Goal: Information Seeking & Learning: Find specific fact

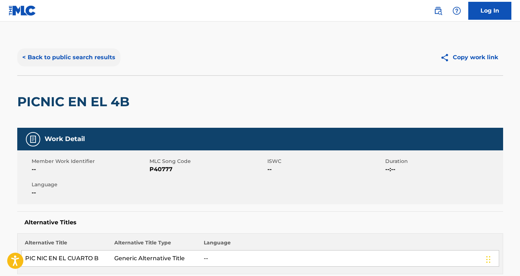
click at [99, 59] on button "< Back to public search results" at bounding box center [68, 58] width 103 height 18
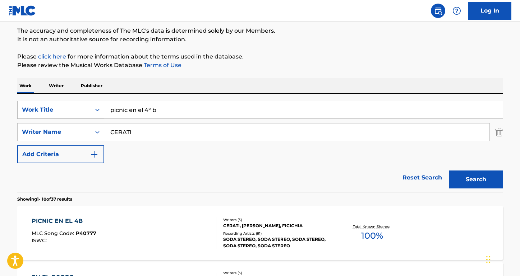
drag, startPoint x: 162, startPoint y: 111, endPoint x: 82, endPoint y: 107, distance: 80.6
click at [82, 107] on div "SearchWithCriteriaa7c33612-83d3-4f05-846a-d5441e53a2bb Work Title picnic en el …" at bounding box center [260, 110] width 486 height 18
type input "who I am"
drag, startPoint x: 138, startPoint y: 136, endPoint x: 101, endPoint y: 134, distance: 36.8
click at [101, 134] on div "SearchWithCriteriae913e666-891e-48a8-aaec-630587d59f5b Writer Name [PERSON_NAME]" at bounding box center [260, 132] width 486 height 18
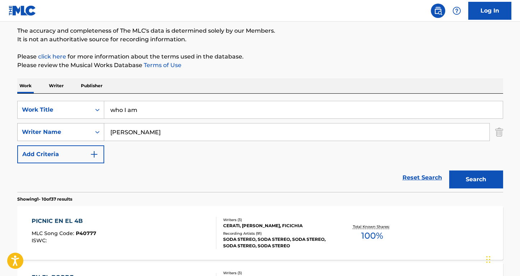
type input "[PERSON_NAME]"
click at [476, 180] on button "Search" at bounding box center [476, 180] width 54 height 18
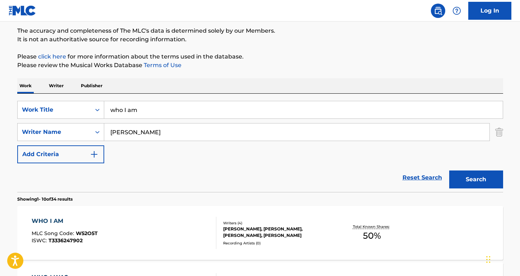
click at [49, 220] on div "WHO I AM" at bounding box center [65, 221] width 66 height 9
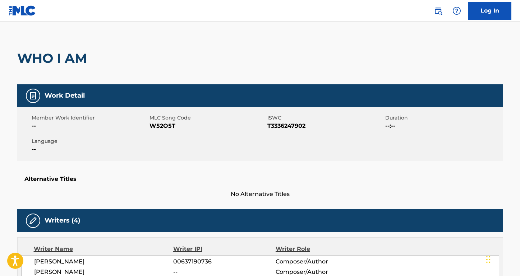
scroll to position [50, 0]
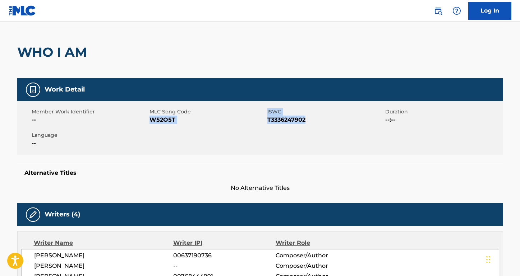
drag, startPoint x: 310, startPoint y: 117, endPoint x: 150, endPoint y: 124, distance: 160.1
click at [150, 124] on div "Member Work Identifier -- MLC Song Code W52O5T ISWC T3336247902 Duration --:-- …" at bounding box center [260, 128] width 486 height 54
copy div "ISWC T3336247902"
click at [181, 132] on div "Member Work Identifier -- MLC Song Code W52O5T ISWC T3336247902 Duration --:-- …" at bounding box center [260, 128] width 486 height 54
drag, startPoint x: 180, startPoint y: 120, endPoint x: 147, endPoint y: 120, distance: 32.7
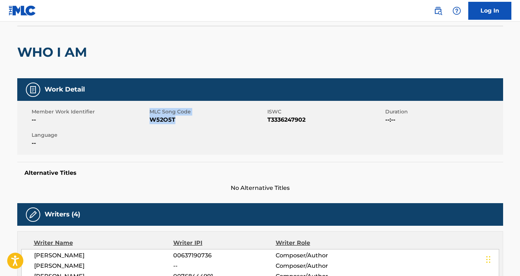
click at [147, 120] on div "Member Work Identifier -- MLC Song Code W52O5T ISWC T3336247902 Duration --:-- …" at bounding box center [260, 128] width 486 height 54
click at [164, 123] on span "W52O5T" at bounding box center [208, 120] width 116 height 9
drag, startPoint x: 173, startPoint y: 123, endPoint x: 150, endPoint y: 122, distance: 23.4
click at [150, 122] on span "W52O5T" at bounding box center [208, 120] width 116 height 9
copy span "W52O5T"
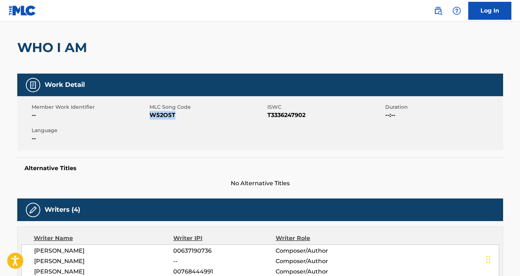
scroll to position [186, 0]
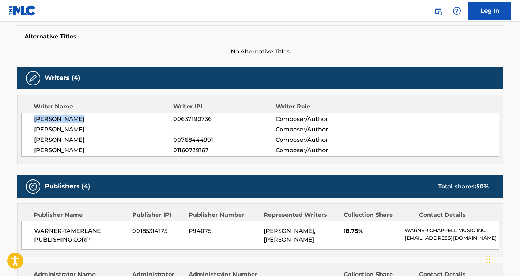
drag, startPoint x: 107, startPoint y: 124, endPoint x: 19, endPoint y: 119, distance: 88.2
click at [19, 119] on div "Writer Name Writer IPI Writer Role [PERSON_NAME] 00637190736 Composer/Author [P…" at bounding box center [260, 130] width 486 height 70
copy span "[PERSON_NAME]"
drag, startPoint x: 79, startPoint y: 131, endPoint x: 17, endPoint y: 131, distance: 62.9
click at [17, 131] on div "< Back to public search results Copy work link WHO I AM Work Detail Member Work…" at bounding box center [260, 234] width 503 height 763
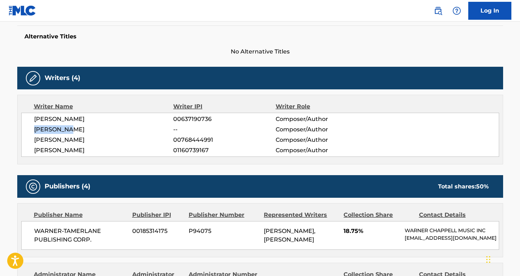
copy span "[PERSON_NAME]"
drag, startPoint x: 126, startPoint y: 151, endPoint x: 31, endPoint y: 150, distance: 94.5
click at [31, 150] on div "[PERSON_NAME] 00637190736 Composer/Author [PERSON_NAME] -- Composer/Author [PER…" at bounding box center [260, 135] width 478 height 44
copy span "[PERSON_NAME]"
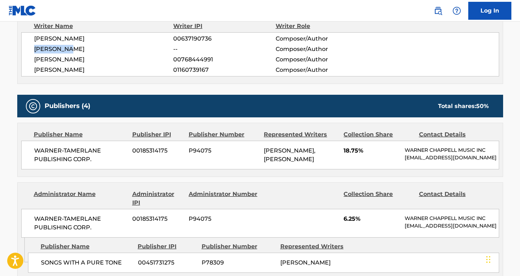
scroll to position [300, 0]
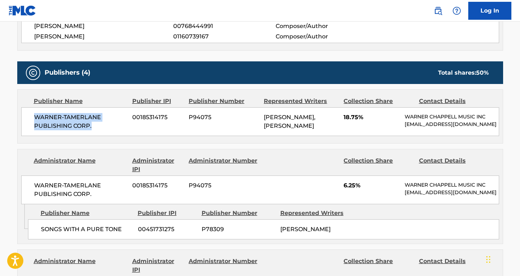
drag, startPoint x: 96, startPoint y: 124, endPoint x: 23, endPoint y: 112, distance: 74.0
click at [23, 113] on div "WARNER-[PERSON_NAME] PUBLISHING CORP. 00185314175 P94075 [PERSON_NAME], [PERSON…" at bounding box center [260, 121] width 478 height 29
copy span "WARNER-TAMERLANE PUBLISHING CORP."
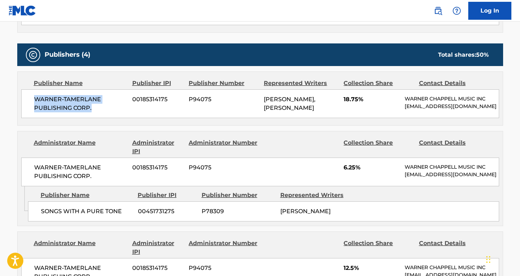
scroll to position [340, 0]
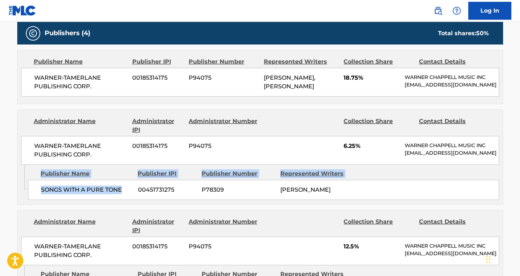
drag, startPoint x: 127, startPoint y: 191, endPoint x: 14, endPoint y: 189, distance: 113.2
click at [14, 189] on div "< Back to public search results Copy work link WHO I AM Work Detail Member Work…" at bounding box center [260, 81] width 503 height 763
copy div "Admin Original Publisher Connecting Line Publisher Name Publisher IPI Publisher…"
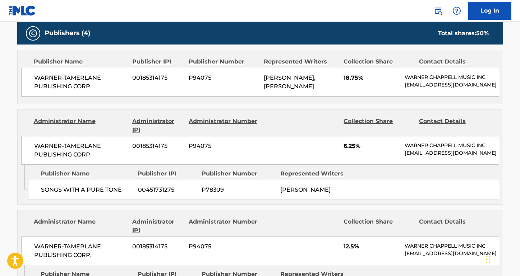
click at [121, 154] on span "WARNER-TAMERLANE PUBLISHING CORP." at bounding box center [80, 150] width 93 height 17
drag, startPoint x: 123, startPoint y: 192, endPoint x: 37, endPoint y: 190, distance: 85.9
click at [37, 190] on div "SONGS WITH A PURE TONE 00451731275 P78309 [PERSON_NAME]" at bounding box center [263, 190] width 471 height 20
copy span "SONGS WITH A PURE TONE"
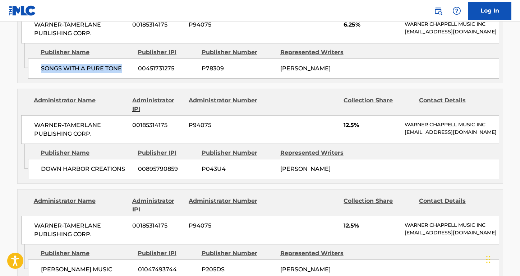
scroll to position [470, 0]
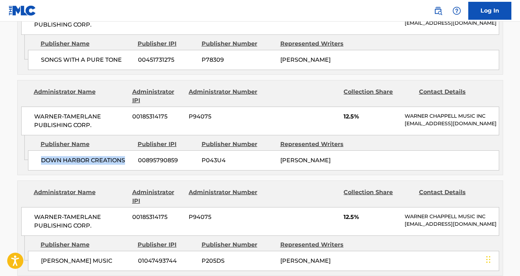
drag, startPoint x: 126, startPoint y: 159, endPoint x: 30, endPoint y: 156, distance: 96.4
click at [30, 156] on div "DOWN HARBOR CREATIONS 00895790859 P043U4 [PERSON_NAME]" at bounding box center [263, 161] width 471 height 20
copy span "DOWN HARBOR CREATIONS"
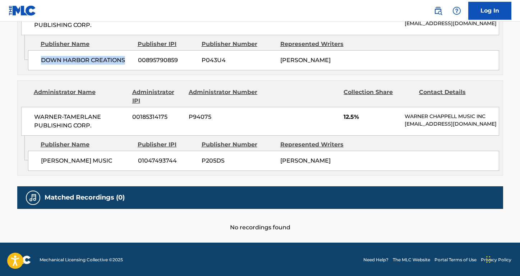
scroll to position [569, 0]
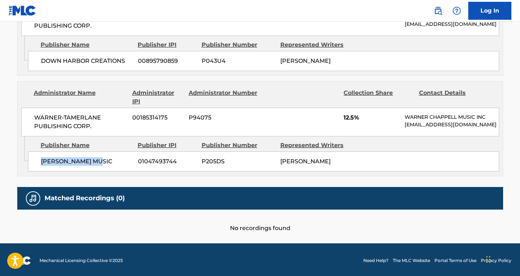
drag, startPoint x: 111, startPoint y: 160, endPoint x: 37, endPoint y: 159, distance: 73.3
click at [37, 159] on div "[PERSON_NAME] MUSIC 01047493744 P205DS [PERSON_NAME]" at bounding box center [263, 162] width 471 height 20
copy span "[PERSON_NAME] MUSIC"
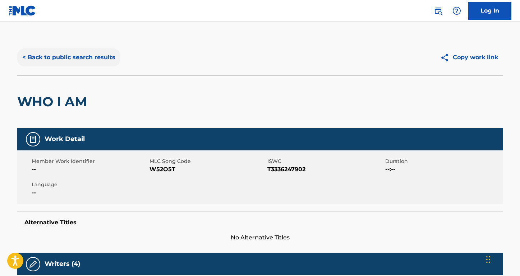
scroll to position [0, 0]
click at [111, 60] on button "< Back to public search results" at bounding box center [68, 58] width 103 height 18
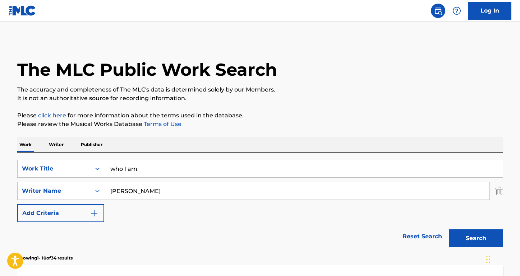
scroll to position [59, 0]
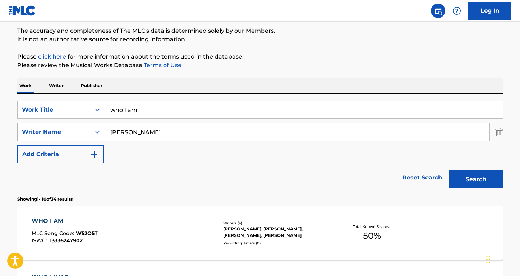
drag, startPoint x: 166, startPoint y: 131, endPoint x: 96, endPoint y: 125, distance: 70.3
click at [84, 127] on div "SearchWithCriteriae913e666-891e-48a8-aaec-630587d59f5b Writer Name [PERSON_NAME]" at bounding box center [260, 132] width 486 height 18
paste input "time moves slow"
drag, startPoint x: 147, startPoint y: 114, endPoint x: 85, endPoint y: 102, distance: 63.8
click at [85, 102] on div "SearchWithCriteriaa7c33612-83d3-4f05-846a-d5441e53a2bb Work Title time moves sl…" at bounding box center [260, 110] width 486 height 18
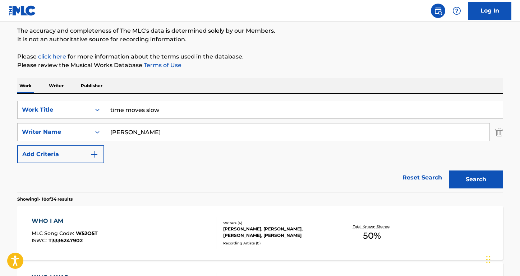
type input "time moves slow"
click at [132, 83] on div "Work Writer Publisher" at bounding box center [260, 85] width 486 height 15
drag, startPoint x: 146, startPoint y: 140, endPoint x: 88, endPoint y: 124, distance: 60.3
click at [88, 124] on div "SearchWithCriteriae913e666-891e-48a8-aaec-630587d59f5b Writer Name [PERSON_NAME]" at bounding box center [260, 132] width 486 height 18
type input "[PERSON_NAME]"
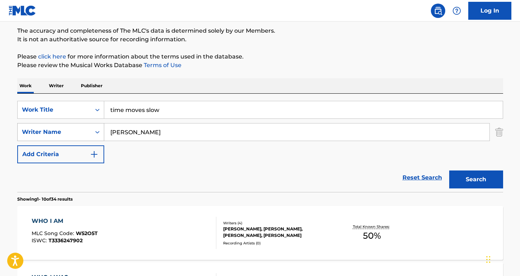
click at [476, 180] on button "Search" at bounding box center [476, 180] width 54 height 18
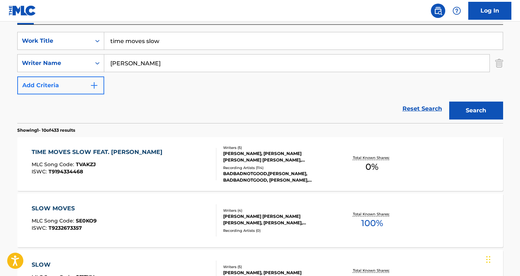
scroll to position [159, 0]
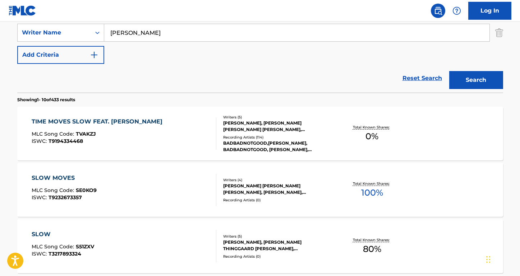
click at [107, 117] on div "TIME MOVES SLOW FEAT. [PERSON_NAME] MLC Song Code : TVAKZJ ISWC : T9194334468 W…" at bounding box center [260, 134] width 486 height 54
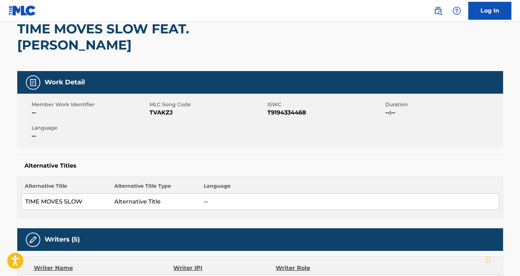
scroll to position [122, 0]
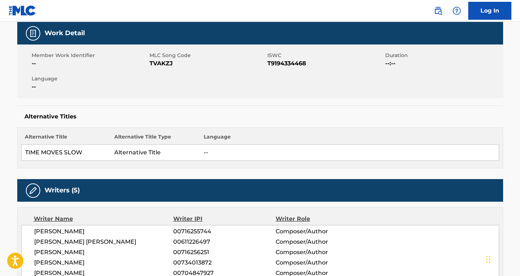
drag, startPoint x: 108, startPoint y: 214, endPoint x: 0, endPoint y: 214, distance: 107.8
click at [0, 214] on main "< Back to public search results Copy work link TIME MOVES SLOW FEAT. [PERSON_NA…" at bounding box center [260, 261] width 520 height 724
drag, startPoint x: 125, startPoint y: 227, endPoint x: 24, endPoint y: 226, distance: 101.0
click at [24, 226] on div "[PERSON_NAME] 00716255744 Composer/Author [PERSON_NAME] [PERSON_NAME] 006112264…" at bounding box center [260, 252] width 478 height 55
drag, startPoint x: 118, startPoint y: 238, endPoint x: 32, endPoint y: 237, distance: 86.3
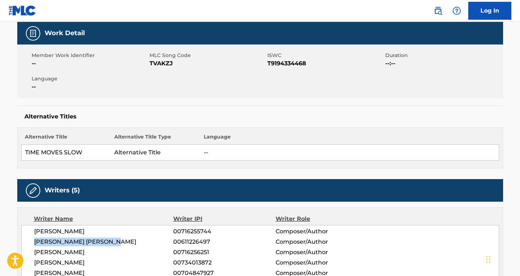
click at [32, 237] on div "[PERSON_NAME] 00716255744 Composer/Author [PERSON_NAME] [PERSON_NAME] 006112264…" at bounding box center [260, 252] width 478 height 55
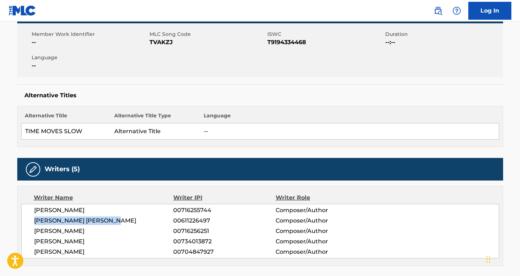
scroll to position [174, 0]
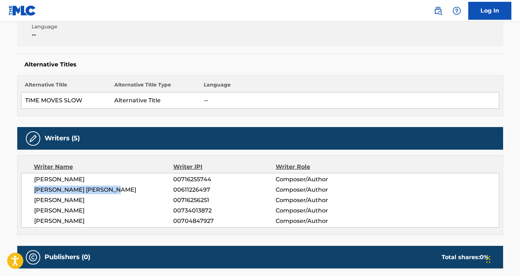
click at [88, 189] on div "[PERSON_NAME] 00716255744 Composer/Author [PERSON_NAME] [PERSON_NAME] 006112264…" at bounding box center [260, 200] width 478 height 55
drag, startPoint x: 87, startPoint y: 196, endPoint x: -3, endPoint y: 196, distance: 89.5
drag, startPoint x: 95, startPoint y: 204, endPoint x: 16, endPoint y: 202, distance: 78.7
click at [16, 202] on div "< Back to public search results Copy work link TIME MOVES SLOW FEAT. [PERSON_NA…" at bounding box center [260, 212] width 503 height 694
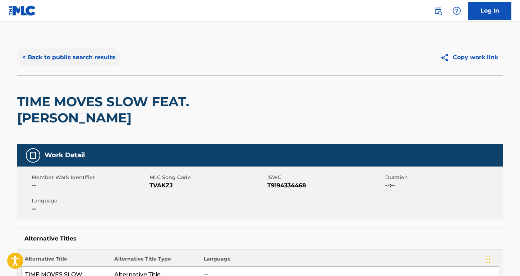
scroll to position [0, 0]
click at [86, 64] on button "< Back to public search results" at bounding box center [68, 58] width 103 height 18
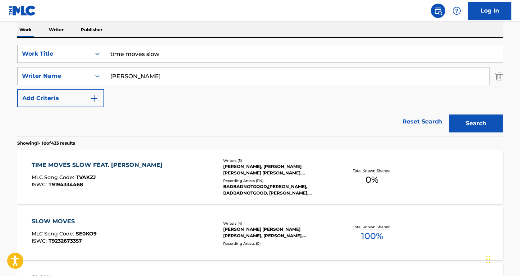
scroll to position [70, 0]
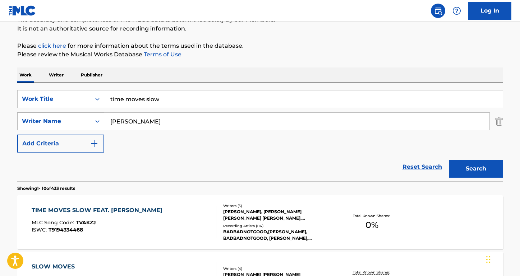
drag, startPoint x: 146, startPoint y: 124, endPoint x: 89, endPoint y: 122, distance: 56.8
click at [89, 122] on div "SearchWithCriteriae913e666-891e-48a8-aaec-630587d59f5b Writer Name [PERSON_NAME]" at bounding box center [260, 122] width 486 height 18
paste input "[PERSON_NAME]"
type input "[PERSON_NAME]"
drag, startPoint x: 162, startPoint y: 100, endPoint x: 73, endPoint y: 95, distance: 89.0
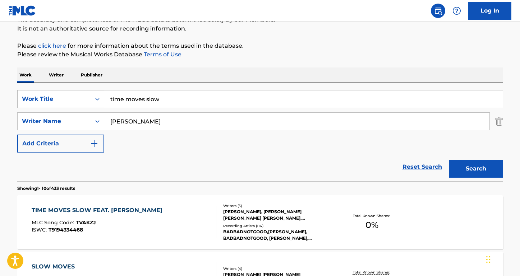
click at [73, 95] on div "SearchWithCriteriaa7c33612-83d3-4f05-846a-d5441e53a2bb Work Title time moves sl…" at bounding box center [260, 99] width 486 height 18
paste input "la locura automática"
type input "la locura automática"
click at [476, 169] on button "Search" at bounding box center [476, 169] width 54 height 18
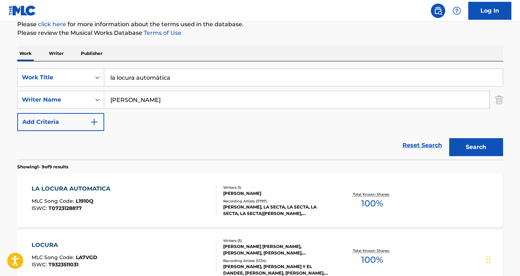
scroll to position [132, 0]
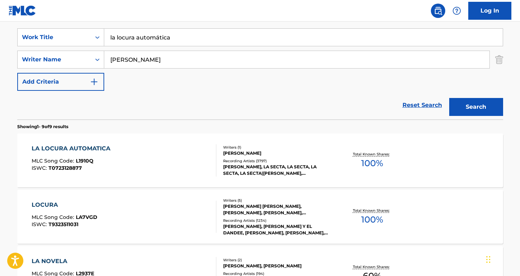
click at [91, 146] on div "LA LOCURA AUTOMATICA" at bounding box center [73, 149] width 82 height 9
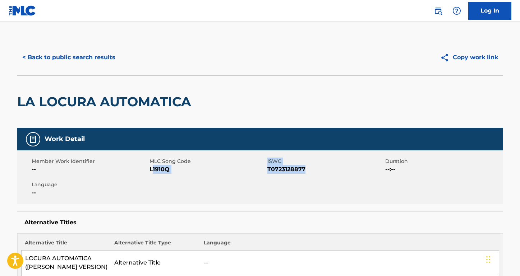
drag, startPoint x: 312, startPoint y: 171, endPoint x: 152, endPoint y: 172, distance: 160.3
click at [152, 172] on div "Member Work Identifier -- MLC Song Code L1910Q ISWC T0723128877 Duration --:-- …" at bounding box center [260, 178] width 486 height 54
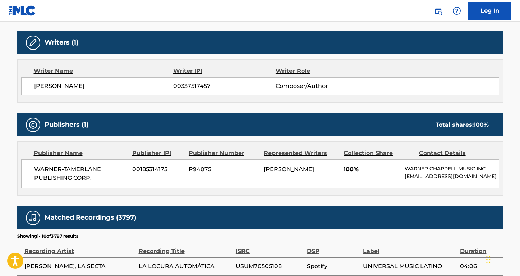
scroll to position [249, 0]
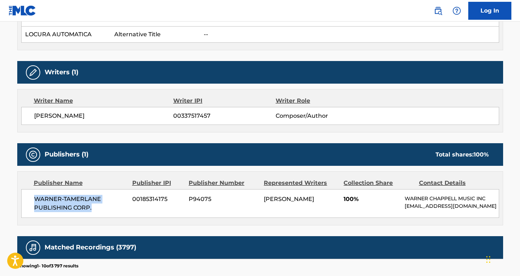
drag, startPoint x: 96, startPoint y: 211, endPoint x: 5, endPoint y: 200, distance: 91.9
click at [5, 200] on main "< Back to public search results Copy work link LA LOCURA AUTOMATICA Work Detail…" at bounding box center [260, 138] width 520 height 732
drag, startPoint x: 112, startPoint y: 117, endPoint x: 23, endPoint y: 109, distance: 89.9
click at [23, 109] on div "[PERSON_NAME] 00337517457 Composer/Author" at bounding box center [260, 116] width 478 height 18
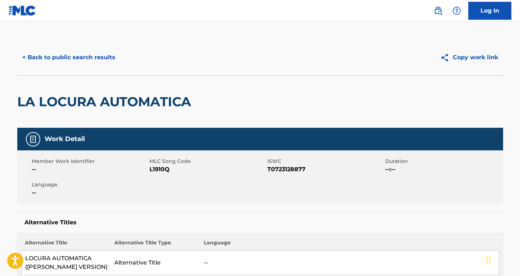
scroll to position [0, 0]
drag, startPoint x: 310, startPoint y: 171, endPoint x: 148, endPoint y: 168, distance: 162.1
click at [148, 168] on div "Member Work Identifier -- MLC Song Code L1910Q ISWC T0723128877 Duration --:-- …" at bounding box center [260, 178] width 486 height 54
click at [153, 169] on span "L1910Q" at bounding box center [208, 169] width 116 height 9
drag, startPoint x: 149, startPoint y: 169, endPoint x: 299, endPoint y: 171, distance: 149.9
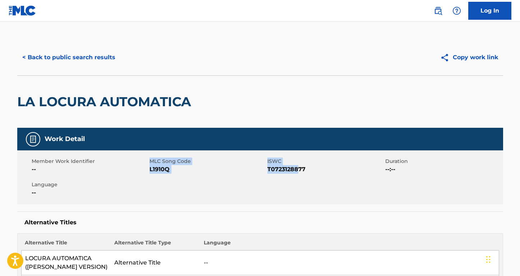
click at [299, 171] on div "Member Work Identifier -- MLC Song Code L1910Q ISWC T0723128877 Duration --:-- …" at bounding box center [260, 178] width 486 height 54
click at [311, 171] on span "T0723128877" at bounding box center [325, 169] width 116 height 9
drag, startPoint x: 311, startPoint y: 171, endPoint x: 150, endPoint y: 171, distance: 161.8
click at [150, 171] on div "Member Work Identifier -- MLC Song Code L1910Q ISWC T0723128877 Duration --:-- …" at bounding box center [260, 178] width 486 height 54
click at [99, 63] on button "< Back to public search results" at bounding box center [68, 58] width 103 height 18
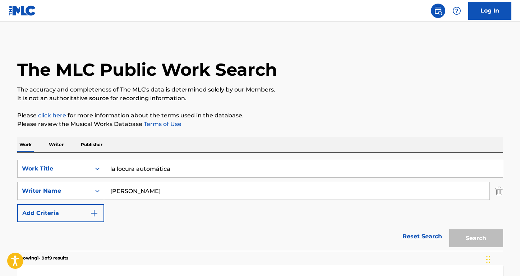
scroll to position [132, 0]
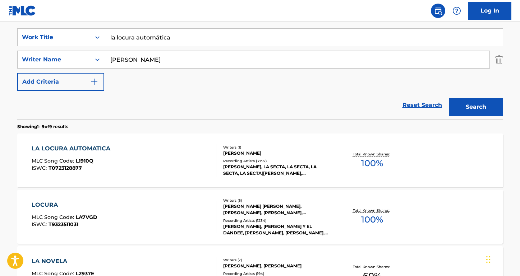
drag, startPoint x: 183, startPoint y: 38, endPoint x: 111, endPoint y: 38, distance: 71.5
click at [111, 38] on input "la locura automática" at bounding box center [303, 37] width 399 height 17
paste input "[PERSON_NAME] Black Mamba"
drag, startPoint x: 150, startPoint y: 38, endPoint x: 100, endPoint y: 38, distance: 49.6
click at [94, 37] on div "SearchWithCriteriaa7c33612-83d3-4f05-846a-d5441e53a2bb Work Title lAlice [PERSO…" at bounding box center [260, 37] width 486 height 18
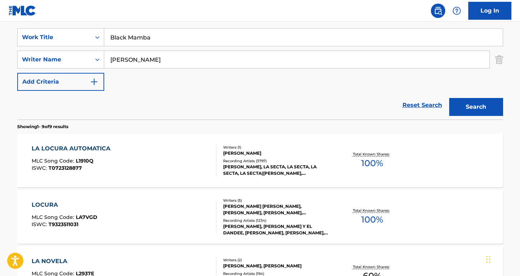
type input "Black Mamba"
drag, startPoint x: 178, startPoint y: 64, endPoint x: 58, endPoint y: 48, distance: 120.8
click at [58, 48] on div "SearchWithCriteriaa7c33612-83d3-4f05-846a-d5441e53a2bb Work Title Black Mamba S…" at bounding box center [260, 59] width 486 height 63
paste input "lAlice [PERSON_NAME]"
click at [113, 59] on input "lAlice [PERSON_NAME]" at bounding box center [296, 59] width 385 height 17
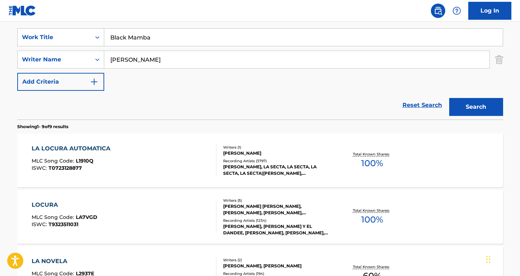
type input "[PERSON_NAME]"
click at [476, 107] on button "Search" at bounding box center [476, 107] width 54 height 18
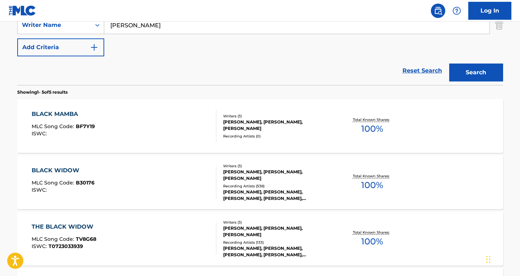
scroll to position [250, 0]
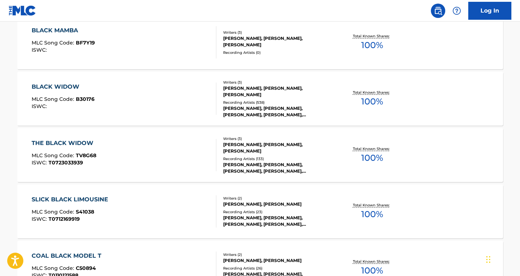
click at [69, 27] on div "BLACK MAMBA" at bounding box center [63, 30] width 63 height 9
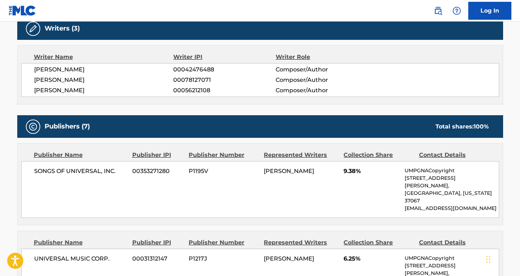
scroll to position [246, 0]
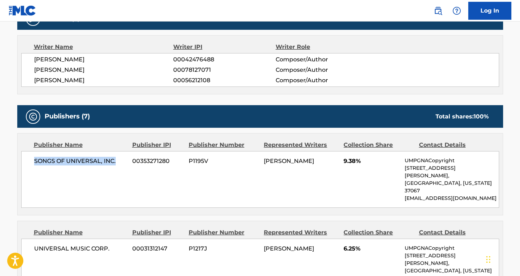
drag, startPoint x: 116, startPoint y: 164, endPoint x: 20, endPoint y: 161, distance: 96.0
click at [20, 161] on div "Publisher Name Publisher IPI Publisher Number Represented Writers Collection Sh…" at bounding box center [260, 175] width 485 height 82
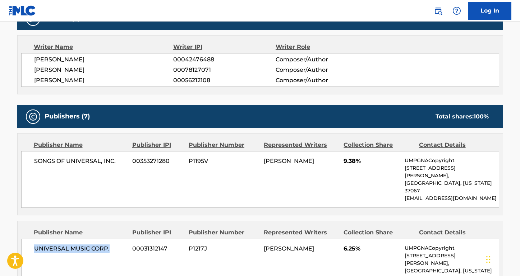
drag, startPoint x: 114, startPoint y: 232, endPoint x: 5, endPoint y: 231, distance: 108.9
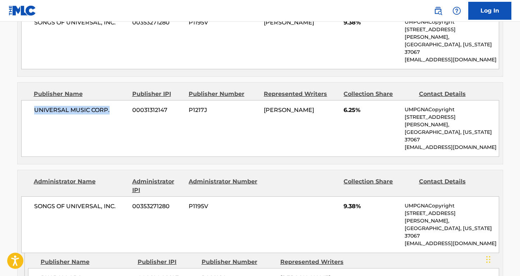
scroll to position [426, 0]
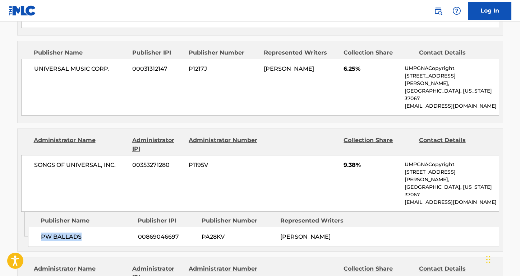
drag, startPoint x: 81, startPoint y: 191, endPoint x: 31, endPoint y: 189, distance: 49.6
click at [31, 227] on div "PW BALLADS 00869046697 PA28KV [PERSON_NAME]" at bounding box center [263, 237] width 471 height 20
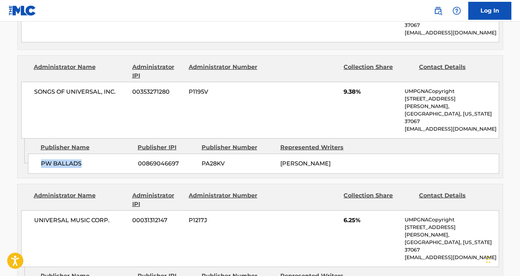
scroll to position [553, 0]
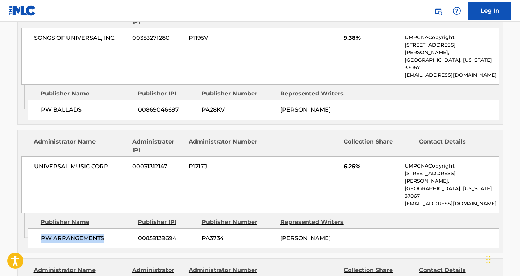
drag, startPoint x: 103, startPoint y: 176, endPoint x: 32, endPoint y: 175, distance: 71.5
click at [32, 229] on div "PW ARRANGEMENTS 00859139694 PA3734 [PERSON_NAME]" at bounding box center [263, 239] width 471 height 20
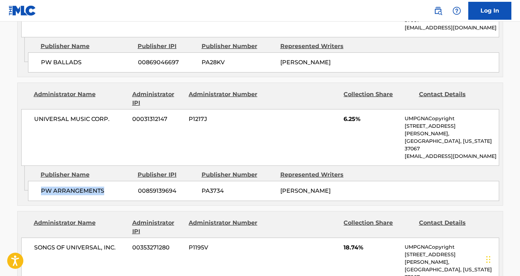
scroll to position [619, 0]
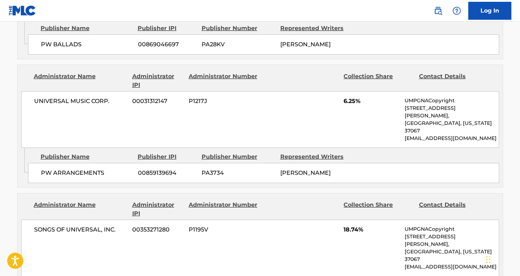
drag, startPoint x: 101, startPoint y: 223, endPoint x: 28, endPoint y: 221, distance: 72.6
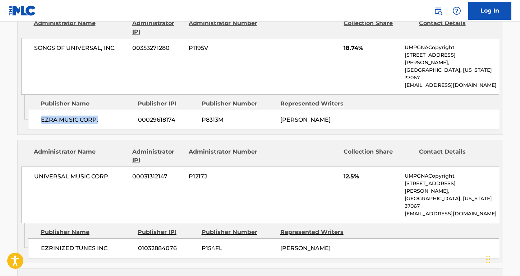
scroll to position [801, 0]
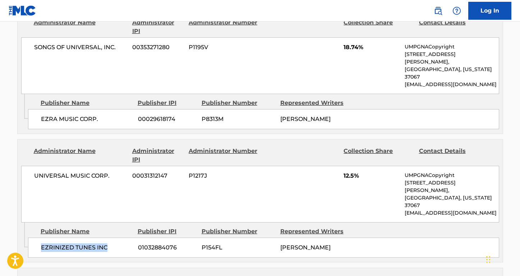
drag, startPoint x: 113, startPoint y: 159, endPoint x: 39, endPoint y: 154, distance: 73.9
click at [39, 238] on div "EZRINIZED TUNES INC 01032884076 P154FL [PERSON_NAME]" at bounding box center [263, 248] width 471 height 20
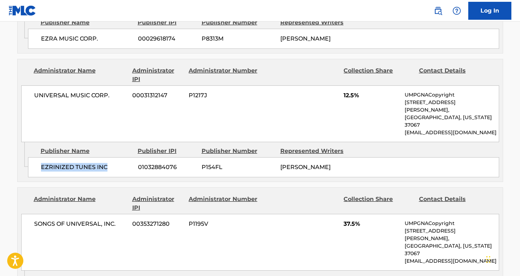
scroll to position [908, 0]
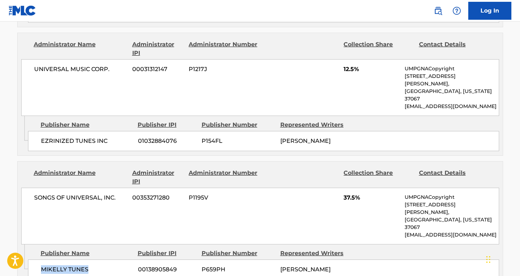
drag, startPoint x: 98, startPoint y: 166, endPoint x: 35, endPoint y: 164, distance: 63.3
click at [35, 260] on div "MIKELLY TUNES 00138905849 P659PH [PERSON_NAME]" at bounding box center [263, 270] width 471 height 20
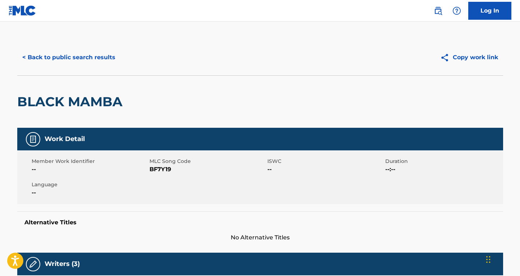
scroll to position [0, 0]
drag, startPoint x: 175, startPoint y: 173, endPoint x: 149, endPoint y: 171, distance: 25.5
click at [150, 171] on span "BF7Y19" at bounding box center [208, 169] width 116 height 9
click at [101, 58] on button "< Back to public search results" at bounding box center [68, 58] width 103 height 18
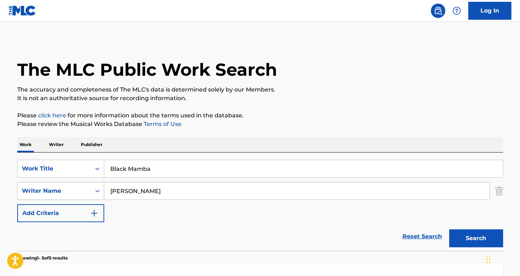
paste input "[PERSON_NAME]"
drag, startPoint x: 156, startPoint y: 192, endPoint x: 91, endPoint y: 188, distance: 65.5
click at [91, 188] on div "SearchWithCriteriae913e666-891e-48a8-aaec-630587d59f5b Writer Name [PERSON_NAME]" at bounding box center [260, 191] width 486 height 18
type input "[PERSON_NAME]"
drag, startPoint x: 169, startPoint y: 165, endPoint x: 56, endPoint y: 164, distance: 112.9
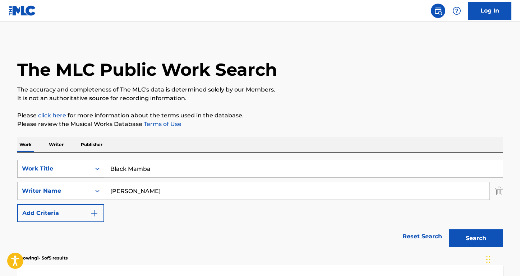
click at [56, 164] on div "SearchWithCriteriaa7c33612-83d3-4f05-846a-d5441e53a2bb Work Title Black Mamba" at bounding box center [260, 169] width 486 height 18
drag, startPoint x: 156, startPoint y: 171, endPoint x: 94, endPoint y: 171, distance: 61.8
click at [94, 171] on div "SearchWithCriteriaa7c33612-83d3-4f05-846a-d5441e53a2bb Work Title Black Mamba" at bounding box center [260, 169] width 486 height 18
type input "HOI LO VI PASAR"
click at [476, 239] on button "Search" at bounding box center [476, 239] width 54 height 18
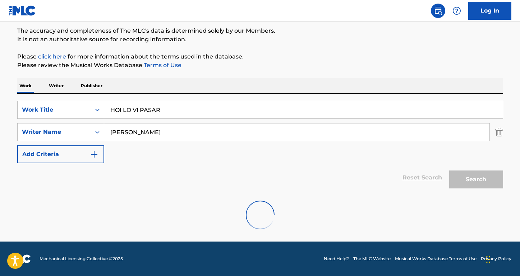
scroll to position [59, 0]
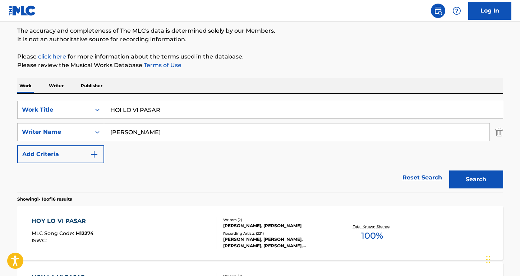
click at [80, 219] on div "HOY LO VI PASAR" at bounding box center [63, 221] width 62 height 9
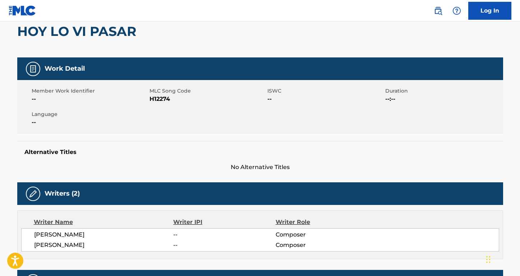
scroll to position [83, 0]
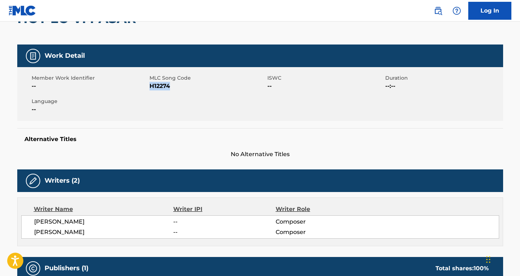
drag, startPoint x: 175, startPoint y: 86, endPoint x: 150, endPoint y: 86, distance: 25.2
click at [150, 86] on span "H12274" at bounding box center [208, 86] width 116 height 9
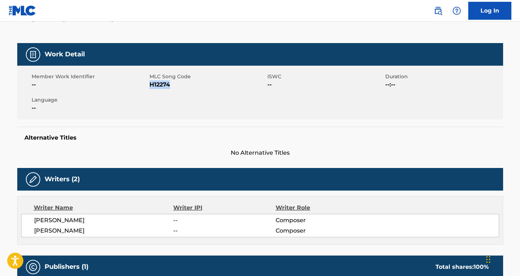
scroll to position [189, 0]
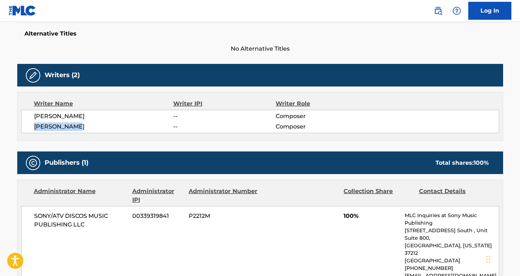
drag, startPoint x: 82, startPoint y: 127, endPoint x: 21, endPoint y: 127, distance: 60.8
click at [21, 127] on div "[PERSON_NAME] -- Composer [PERSON_NAME] -- Composer" at bounding box center [260, 121] width 478 height 23
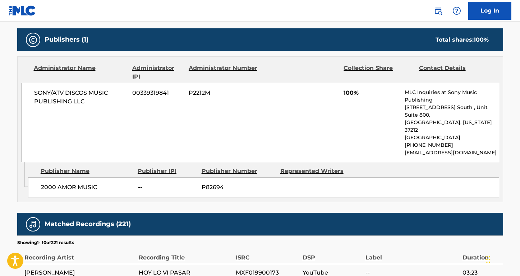
scroll to position [322, 0]
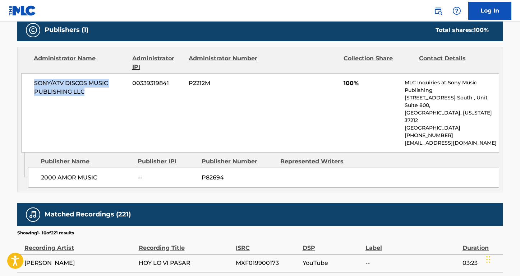
drag, startPoint x: 94, startPoint y: 92, endPoint x: 19, endPoint y: 78, distance: 76.3
click at [19, 78] on div "Administrator Name Administrator IPI Administrator Number Collection Share Cont…" at bounding box center [260, 100] width 485 height 106
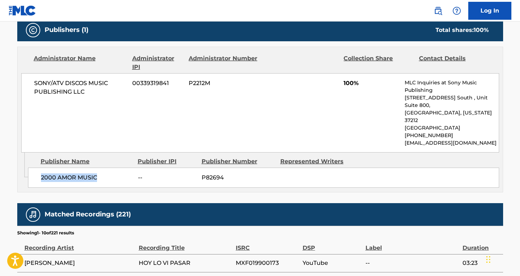
drag, startPoint x: 103, startPoint y: 162, endPoint x: 39, endPoint y: 161, distance: 64.0
click at [39, 168] on div "2000 AMOR MUSIC -- P82694" at bounding box center [263, 178] width 471 height 20
